Goal: Navigation & Orientation: Understand site structure

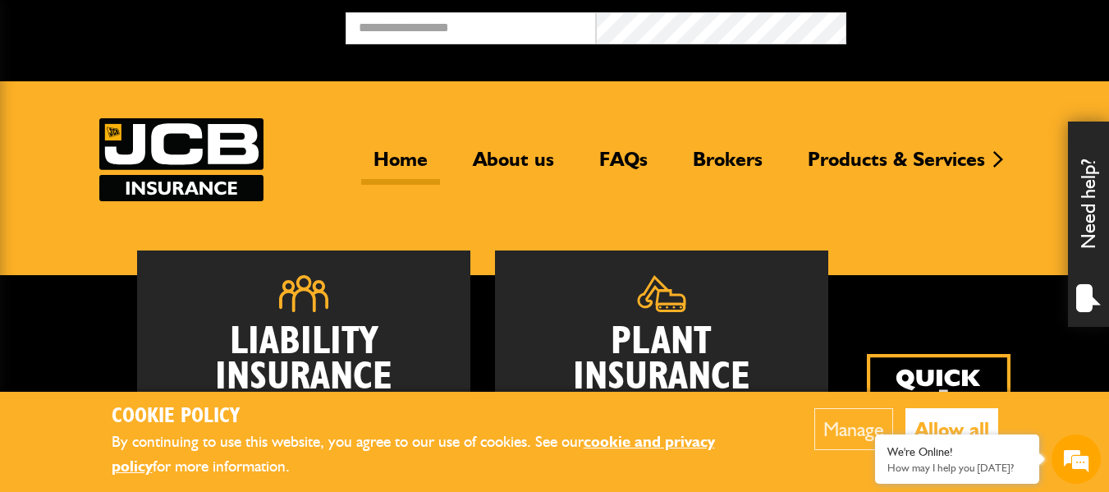
click at [981, 320] on div "Liability Insurance Employers' and Public Liability insurance for groundworks, …" at bounding box center [554, 425] width 911 height 350
click at [951, 421] on button "Allow all" at bounding box center [951, 429] width 93 height 42
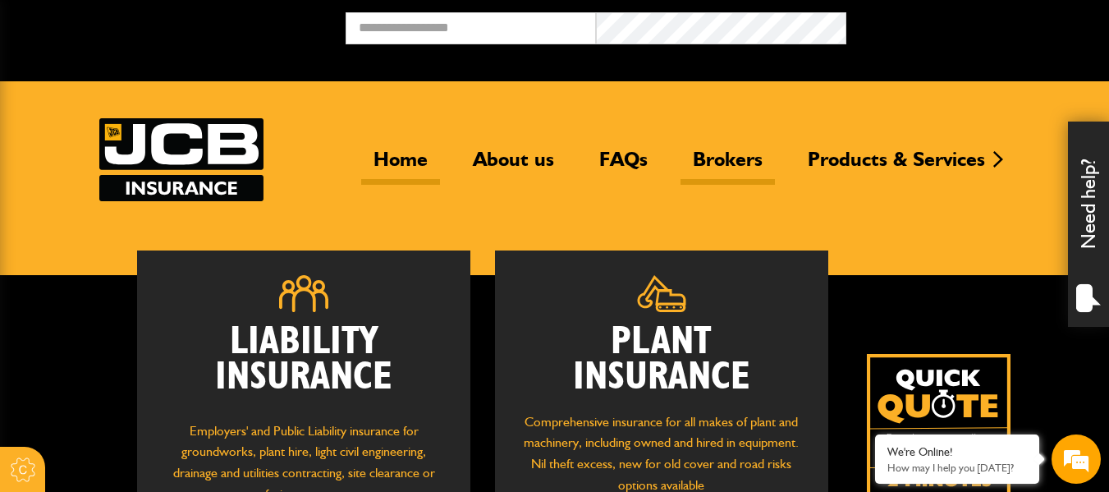
click at [711, 155] on link "Brokers" at bounding box center [727, 166] width 94 height 38
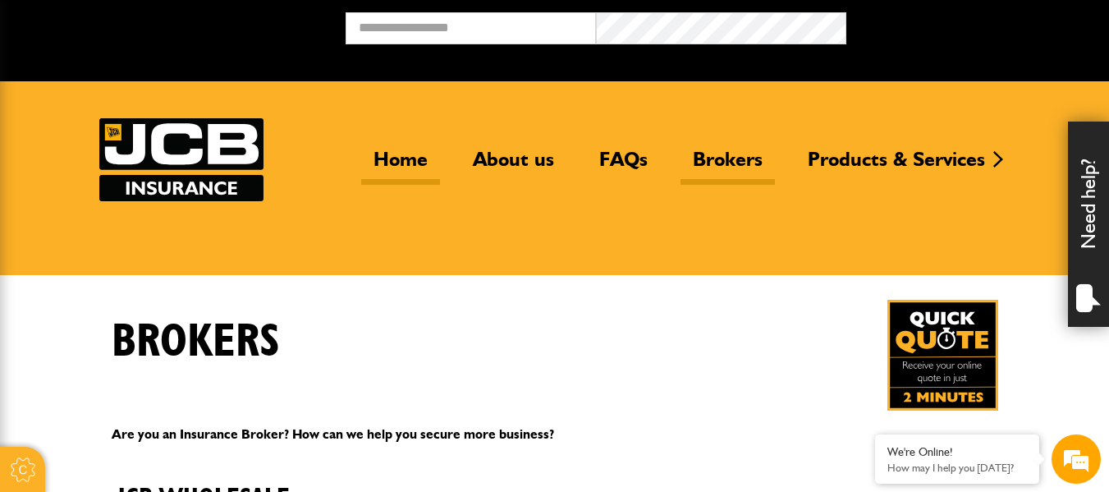
click at [405, 158] on link "Home" at bounding box center [400, 166] width 79 height 38
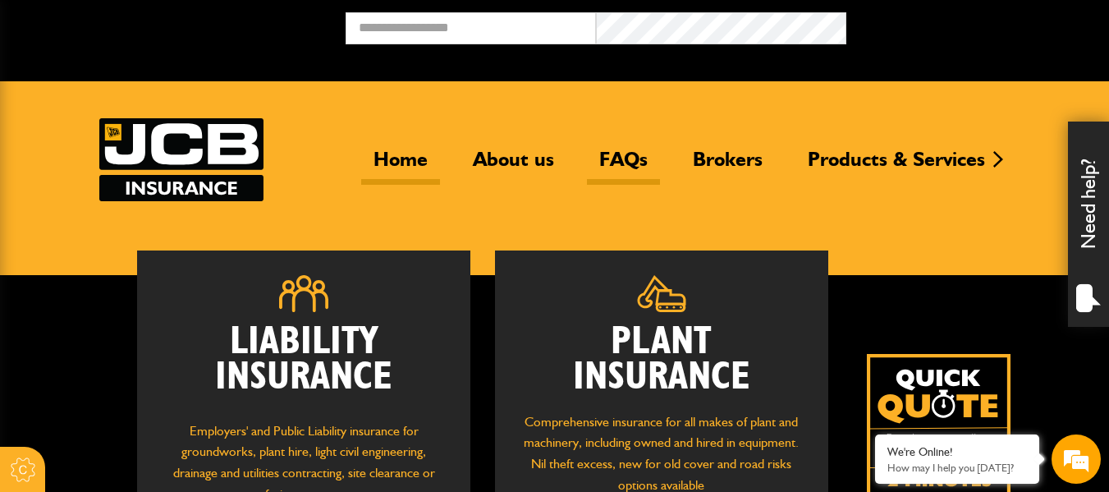
click at [613, 159] on link "FAQs" at bounding box center [623, 166] width 73 height 38
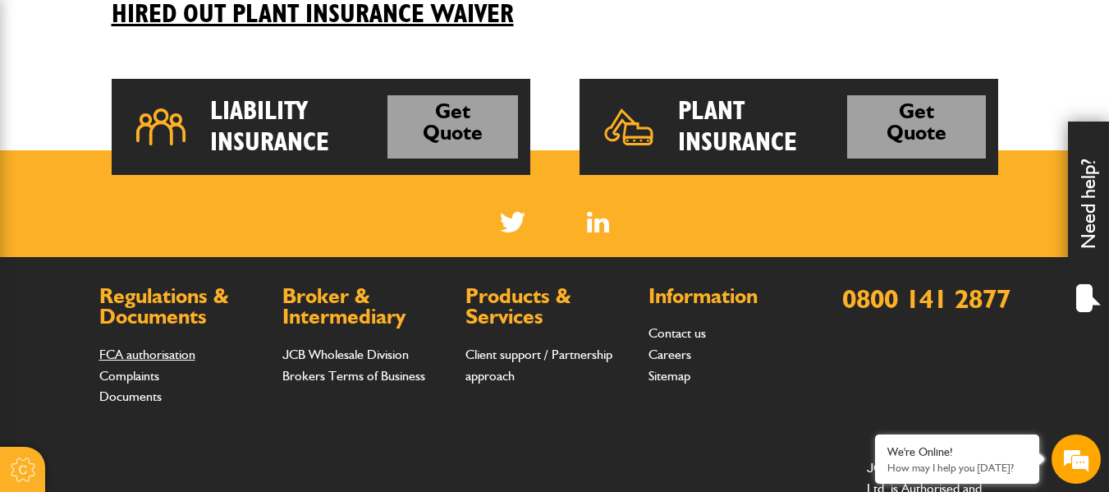
click at [118, 348] on link "FCA authorisation" at bounding box center [147, 354] width 96 height 16
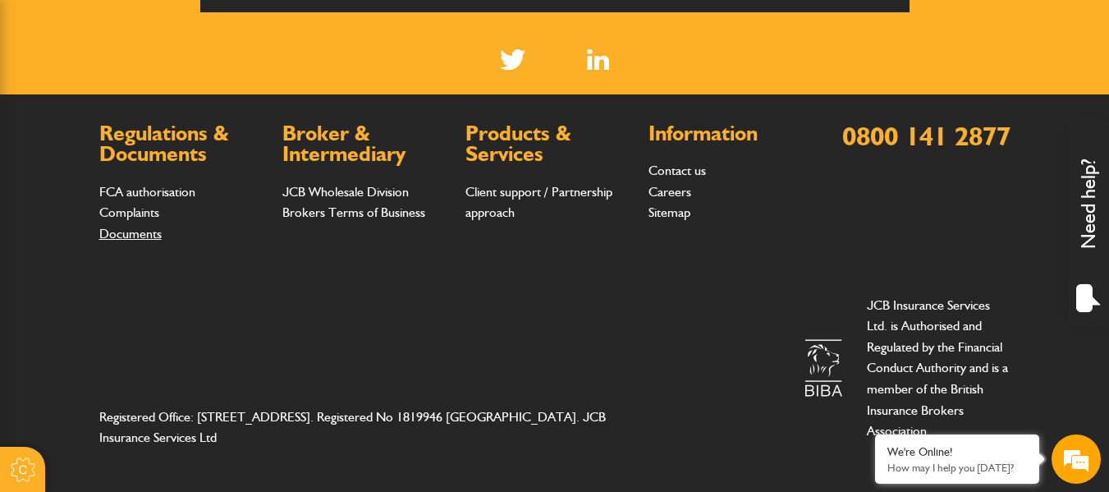
click at [119, 232] on link "Documents" at bounding box center [130, 234] width 62 height 16
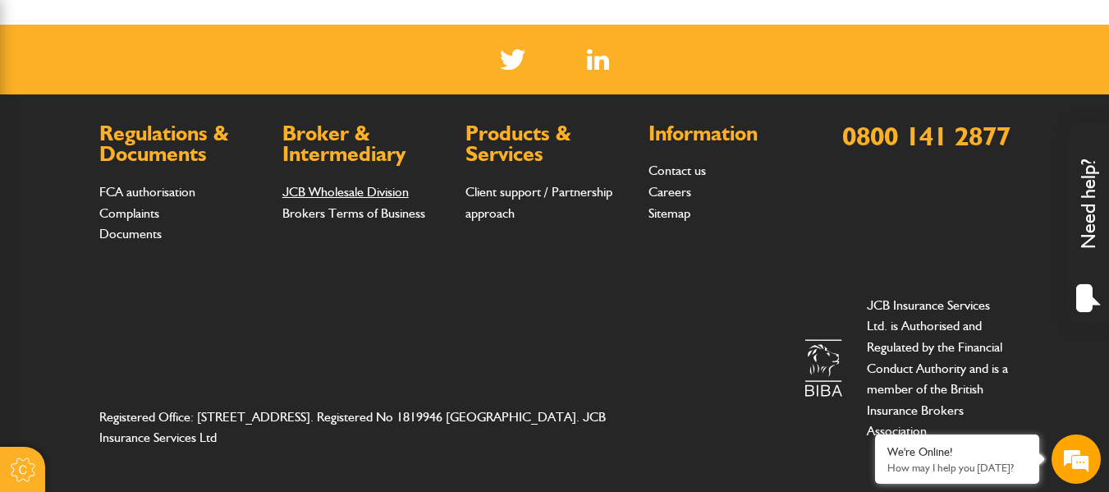
click at [335, 190] on link "JCB Wholesale Division" at bounding box center [345, 192] width 126 height 16
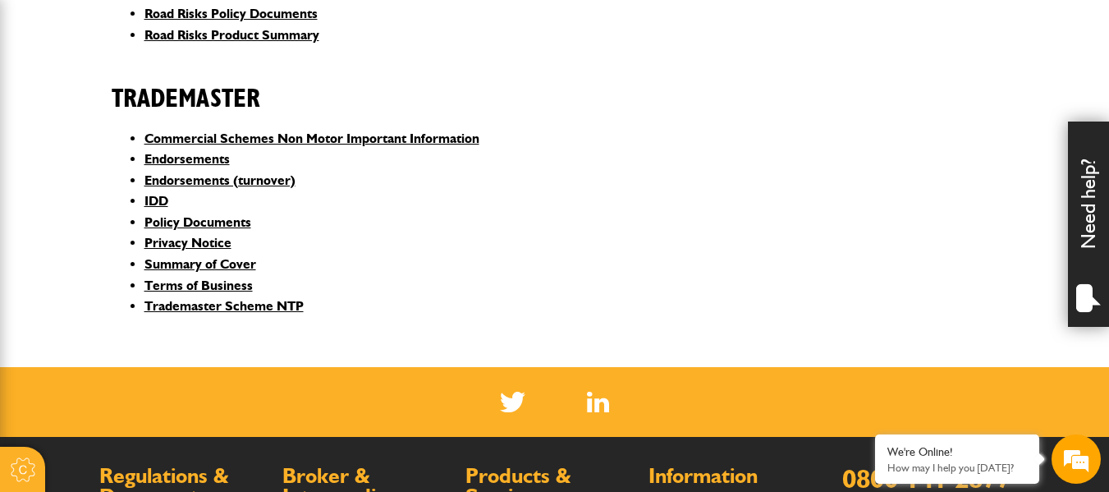
scroll to position [1054, 0]
